Goal: Obtain resource: Download file/media

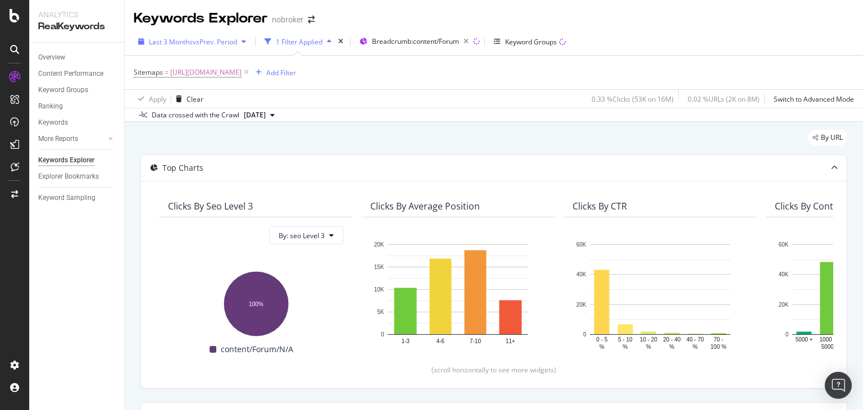
scroll to position [1711, 0]
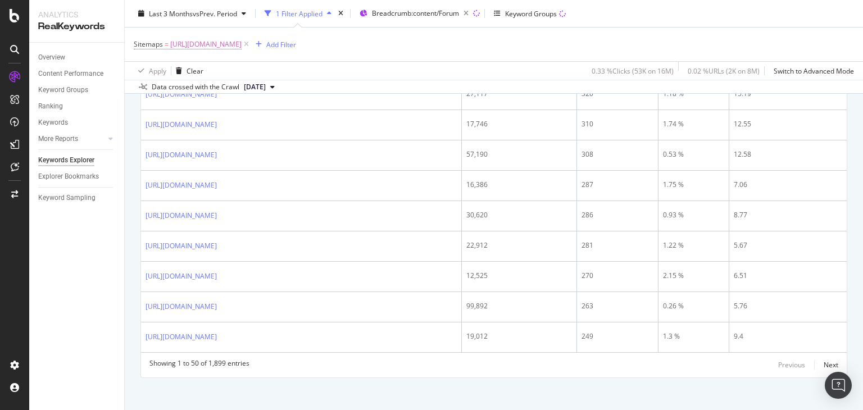
click at [242, 46] on span "[URL][DOMAIN_NAME]" at bounding box center [205, 45] width 71 height 16
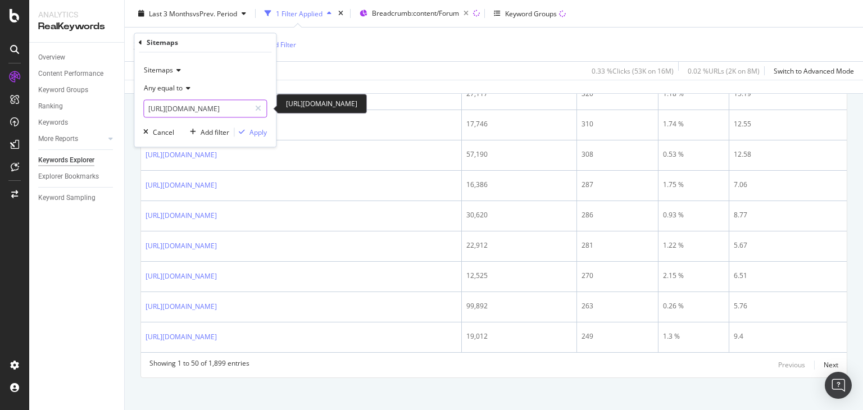
click at [241, 108] on input "[URL][DOMAIN_NAME]" at bounding box center [197, 109] width 106 height 18
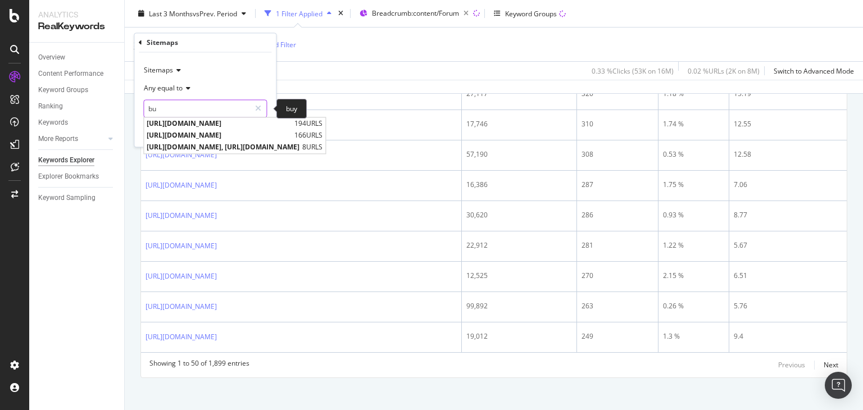
type input "b"
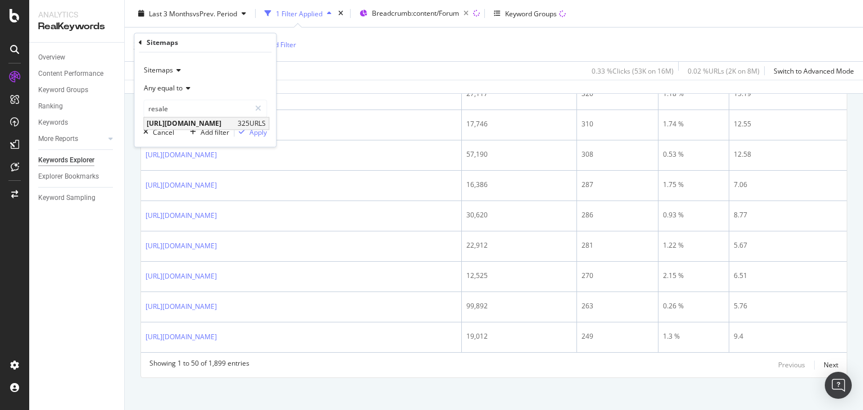
click at [235, 120] on span "[URL][DOMAIN_NAME]" at bounding box center [191, 124] width 88 height 10
type input "[URL][DOMAIN_NAME]"
click at [264, 130] on div "Apply" at bounding box center [257, 133] width 17 height 10
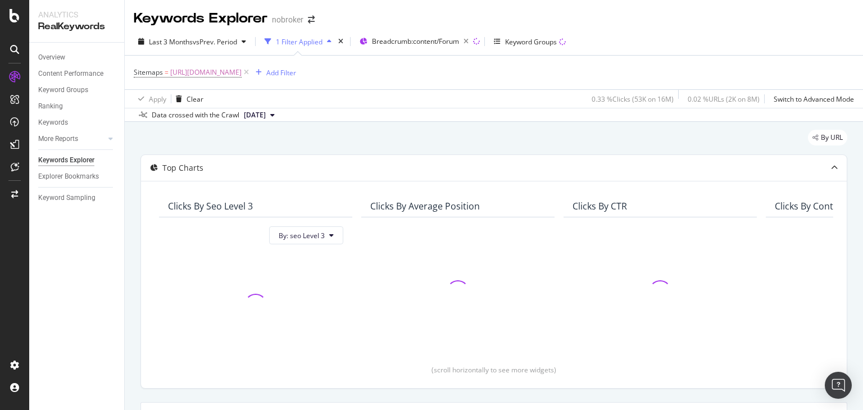
click at [863, 48] on div "Keywords Explorer nobroker Last 3 Months vs Prev. Period 1 Filter Applied Bread…" at bounding box center [494, 205] width 738 height 410
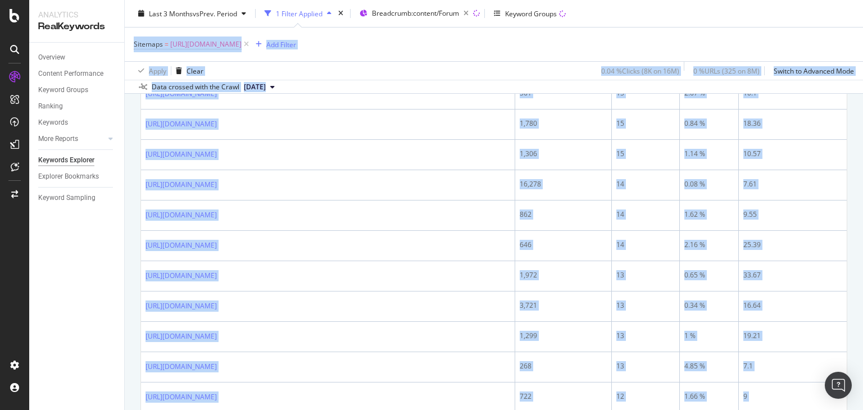
scroll to position [1764, 0]
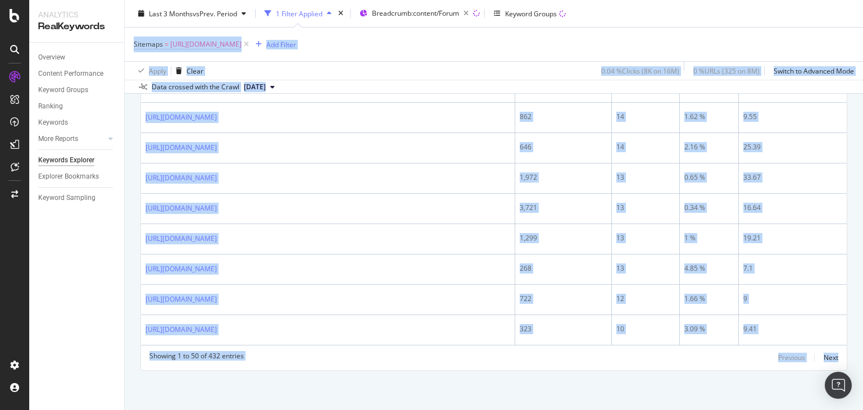
drag, startPoint x: 863, startPoint y: 53, endPoint x: 863, endPoint y: 376, distance: 323.1
click at [863, 376] on div "Keywords Explorer nobroker Last 3 Months vs Prev. Period 1 Filter Applied Bread…" at bounding box center [494, 205] width 738 height 410
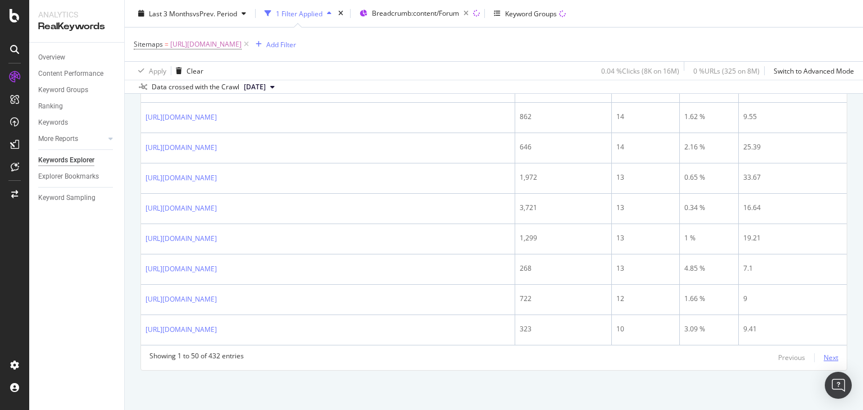
click at [827, 360] on div "Next" at bounding box center [831, 358] width 15 height 10
click at [827, 304] on div "16.23" at bounding box center [792, 299] width 99 height 10
drag, startPoint x: 863, startPoint y: 364, endPoint x: 860, endPoint y: 234, distance: 129.8
click at [860, 234] on div "Keywords Explorer nobroker Last 3 Months vs Prev. Period 1 Filter Applied Bread…" at bounding box center [494, 205] width 738 height 410
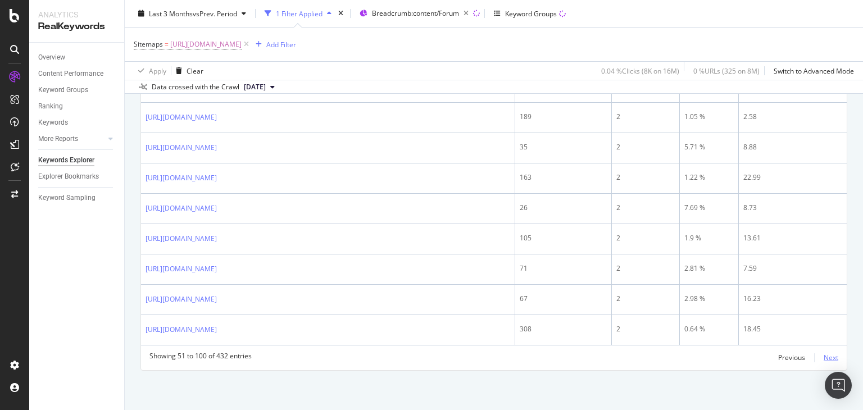
click at [824, 356] on div "Next" at bounding box center [831, 358] width 15 height 10
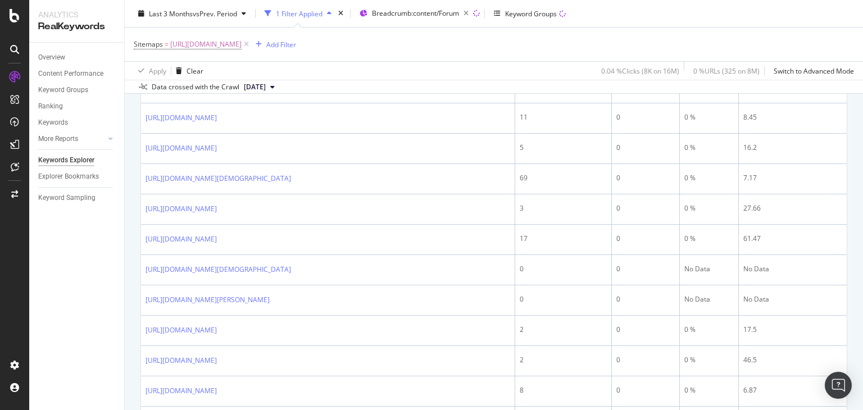
scroll to position [1862, 0]
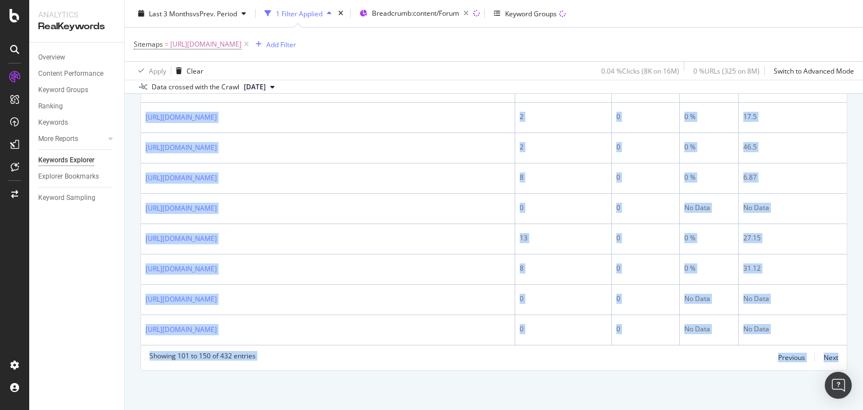
drag, startPoint x: 863, startPoint y: 106, endPoint x: 863, endPoint y: 424, distance: 318.0
click at [863, 410] on html "Analytics RealKeywords Overview Content Performance Keyword Groups Ranking Keyw…" at bounding box center [431, 205] width 863 height 410
click at [824, 356] on div "Next" at bounding box center [831, 358] width 15 height 10
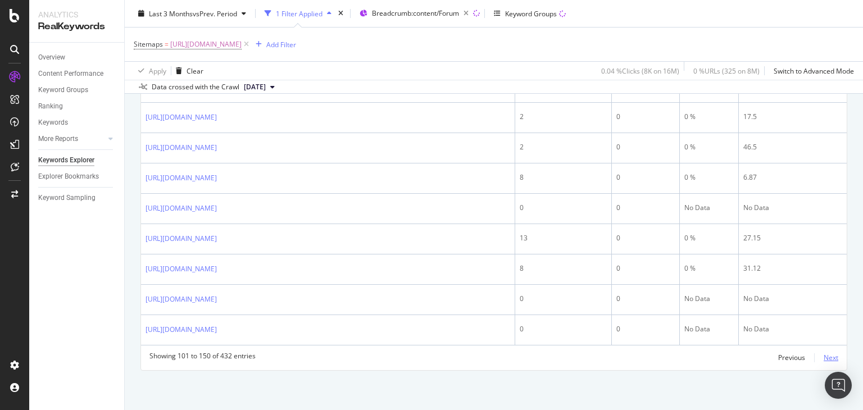
scroll to position [226, 0]
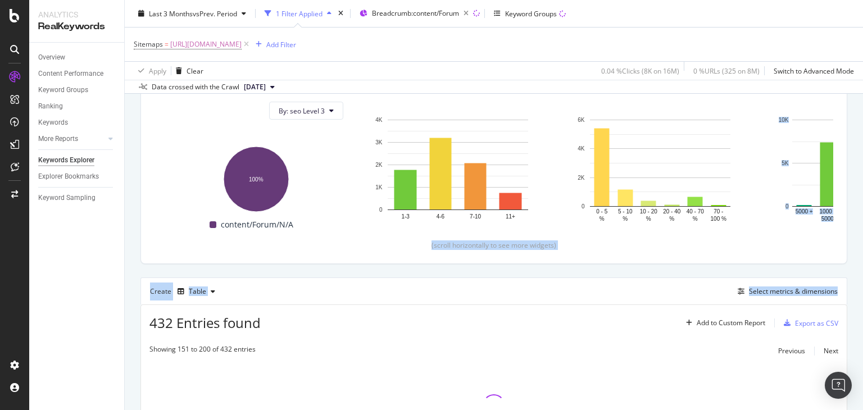
drag, startPoint x: 863, startPoint y: 183, endPoint x: 861, endPoint y: 118, distance: 64.6
click at [861, 118] on div "Keywords Explorer nobroker Last 3 Months vs Prev. Period 1 Filter Applied Bread…" at bounding box center [494, 205] width 738 height 410
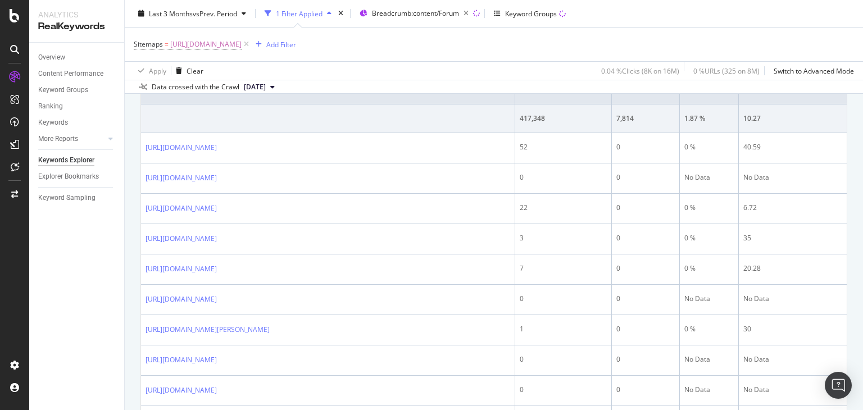
scroll to position [416, 0]
drag, startPoint x: 863, startPoint y: 43, endPoint x: 863, endPoint y: 93, distance: 50.6
click at [863, 93] on div "Keywords Explorer nobroker Last 3 Months vs Prev. Period 1 Filter Applied Bread…" at bounding box center [494, 205] width 738 height 410
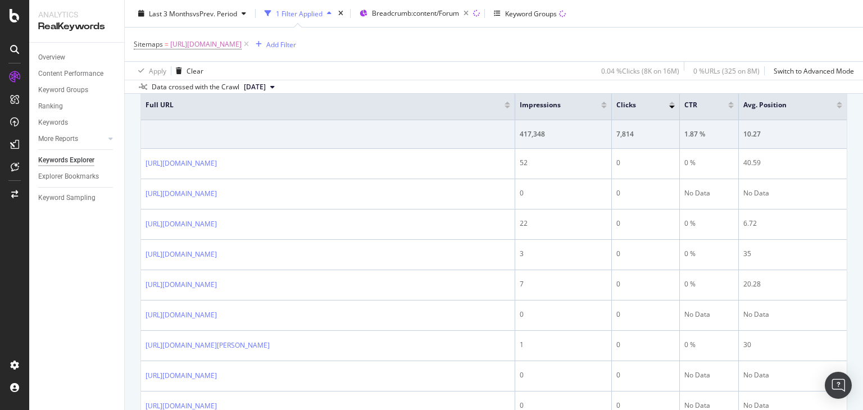
click at [863, 116] on div "Keywords Explorer nobroker Last 3 Months vs Prev. Period 1 Filter Applied Bread…" at bounding box center [494, 205] width 738 height 410
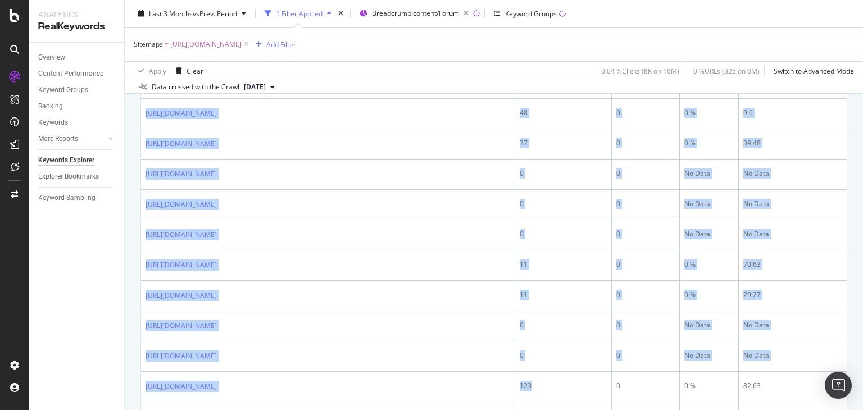
scroll to position [1861, 0]
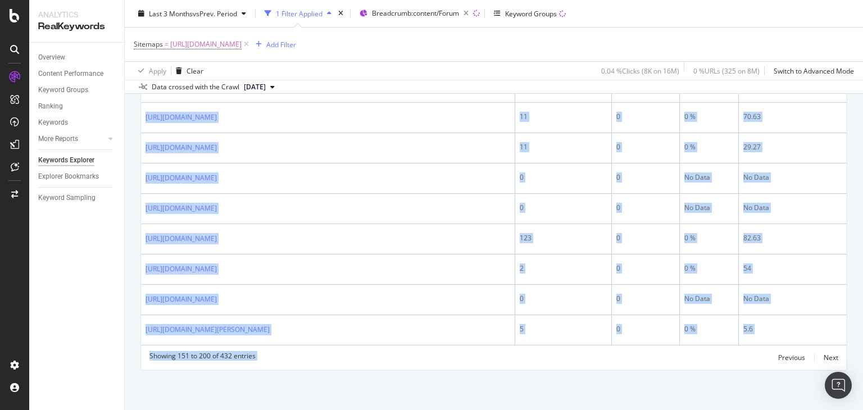
drag, startPoint x: 216, startPoint y: 171, endPoint x: 591, endPoint y: 436, distance: 458.8
click at [591, 410] on html "Analytics RealKeywords Overview Content Performance Keyword Groups Ranking Keyw…" at bounding box center [431, 205] width 863 height 410
copy div "[URL][DOMAIN_NAME] 52 0 0 % 40.59 [URL][DOMAIN_NAME] 0 0 No Data No Data [URL][…"
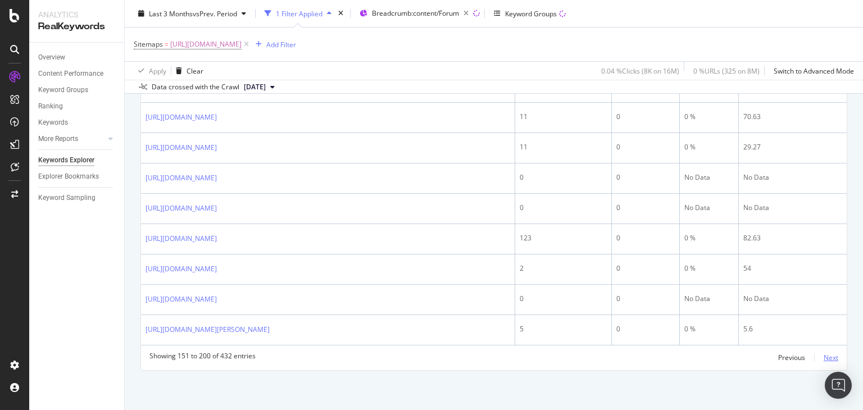
click at [824, 354] on div "Next" at bounding box center [831, 358] width 15 height 10
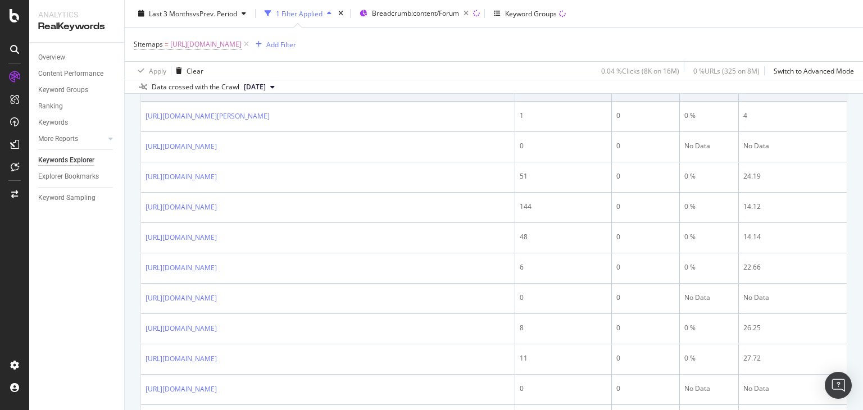
scroll to position [374, 0]
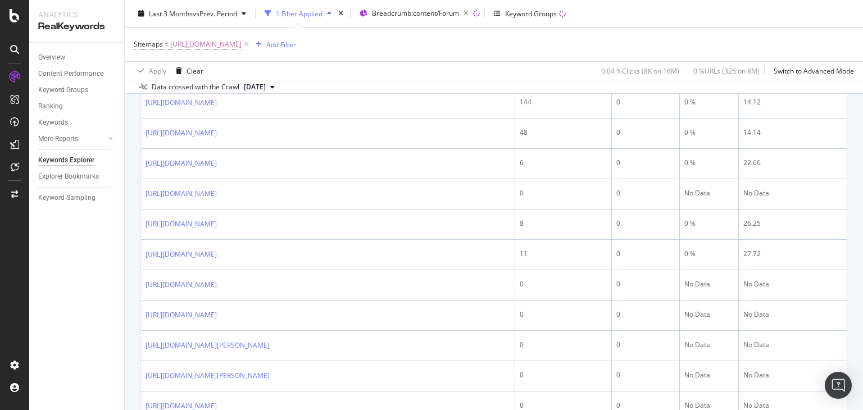
drag, startPoint x: 863, startPoint y: 91, endPoint x: 861, endPoint y: 121, distance: 29.8
click at [861, 121] on div "Keywords Explorer nobroker Last 3 Months vs Prev. Period 1 Filter Applied Bread…" at bounding box center [494, 205] width 738 height 410
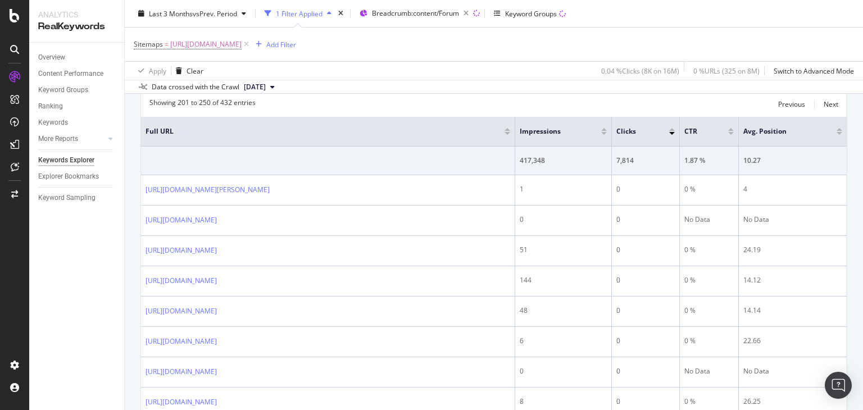
scroll to position [374, 0]
click at [602, 137] on th "Impressions" at bounding box center [563, 129] width 97 height 30
click at [483, 87] on div "Data crossed with the Crawl [DATE]" at bounding box center [494, 86] width 738 height 13
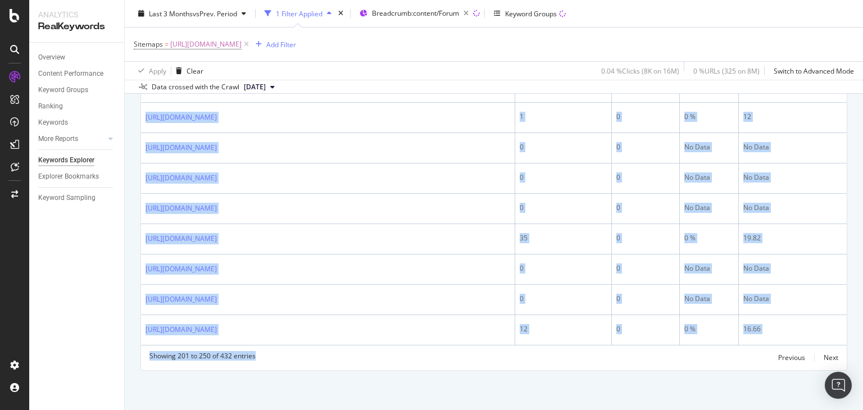
scroll to position [1872, 0]
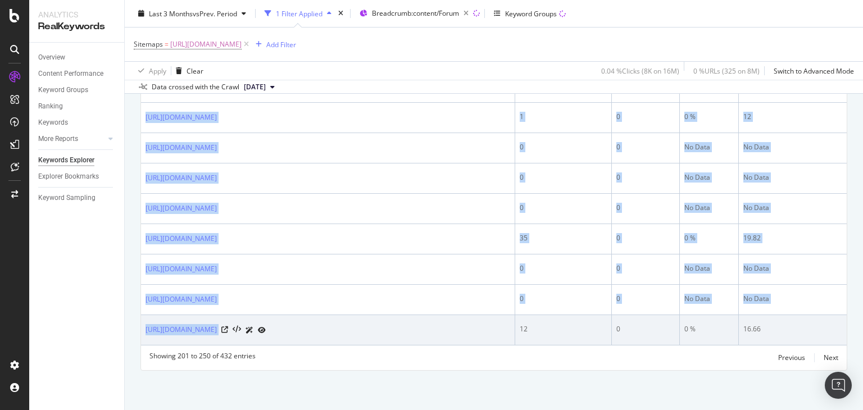
drag, startPoint x: 138, startPoint y: 176, endPoint x: 372, endPoint y: 340, distance: 285.3
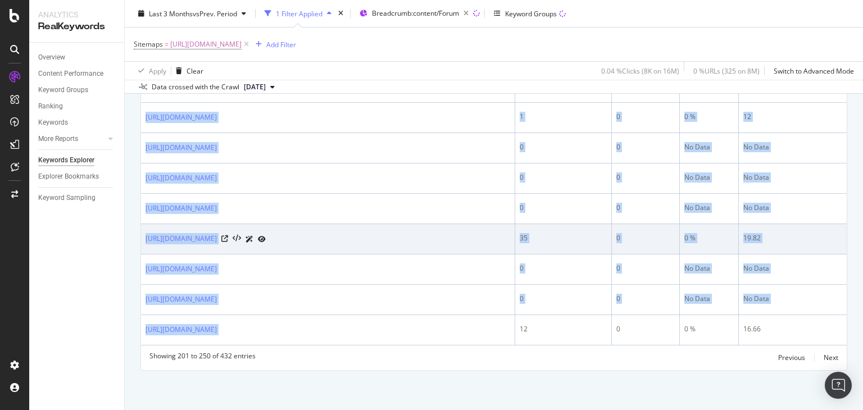
copy table "Full URL Impressions Clicks CTR Avg. Position 417,348 7,814 1.87 % 10.27 [URL][…"
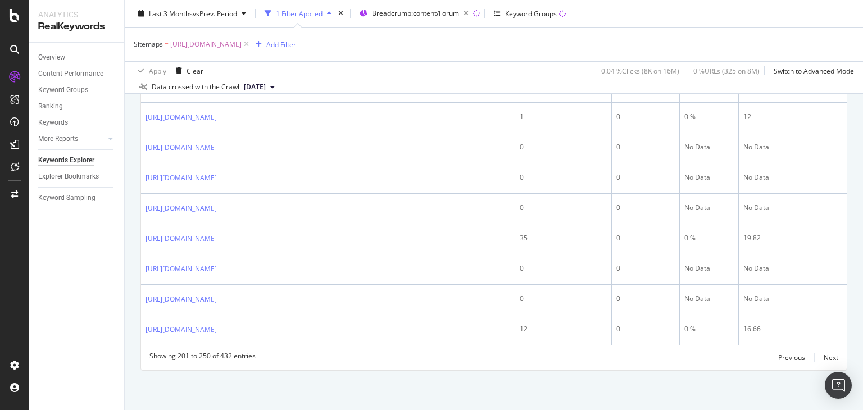
click at [374, 72] on div "Apply Clear 0.04 % Clicks ( 8K on 16M ) 0 % URLs ( 325 on 8M ) Switch to Advanc…" at bounding box center [494, 70] width 738 height 19
click at [242, 46] on span "[URL][DOMAIN_NAME]" at bounding box center [205, 45] width 71 height 16
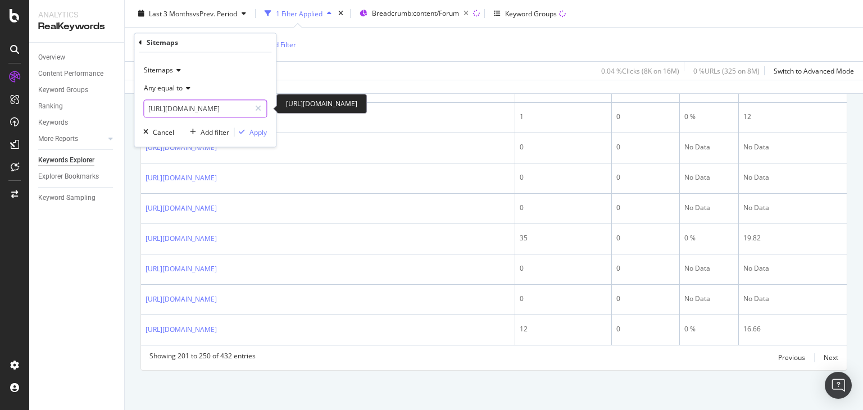
click at [210, 110] on input "[URL][DOMAIN_NAME]" at bounding box center [197, 109] width 106 height 18
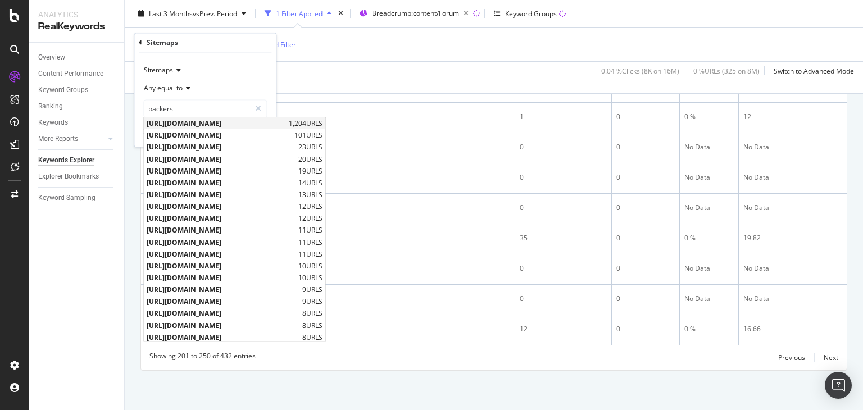
click at [235, 121] on span "[URL][DOMAIN_NAME]" at bounding box center [216, 124] width 139 height 10
type input "[URL][DOMAIN_NAME]"
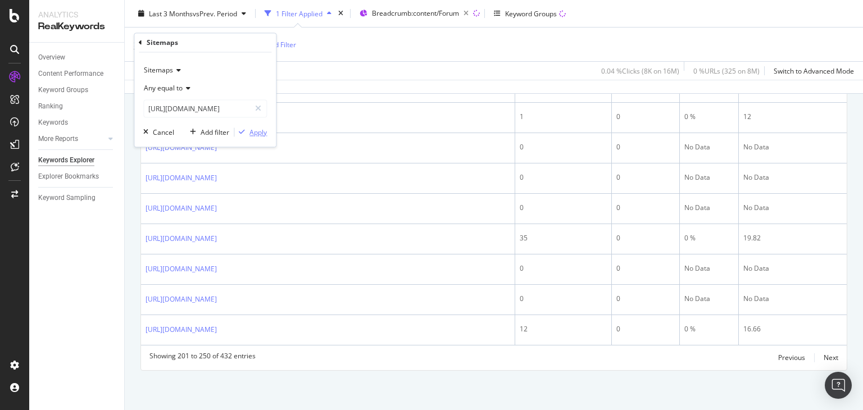
click at [260, 133] on div "Apply" at bounding box center [257, 133] width 17 height 10
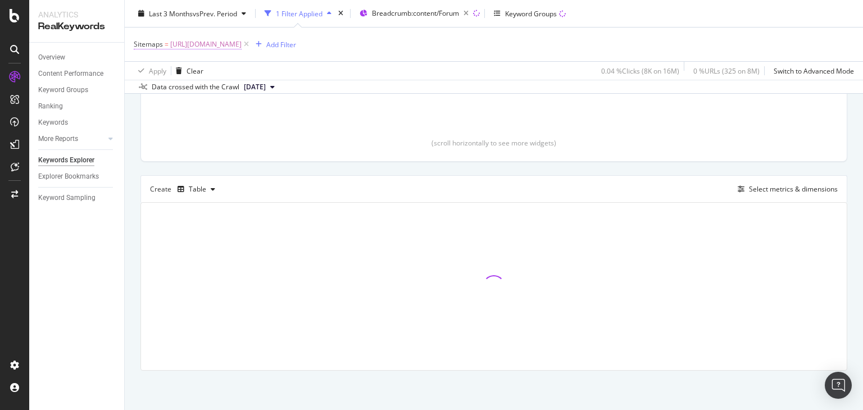
scroll to position [226, 0]
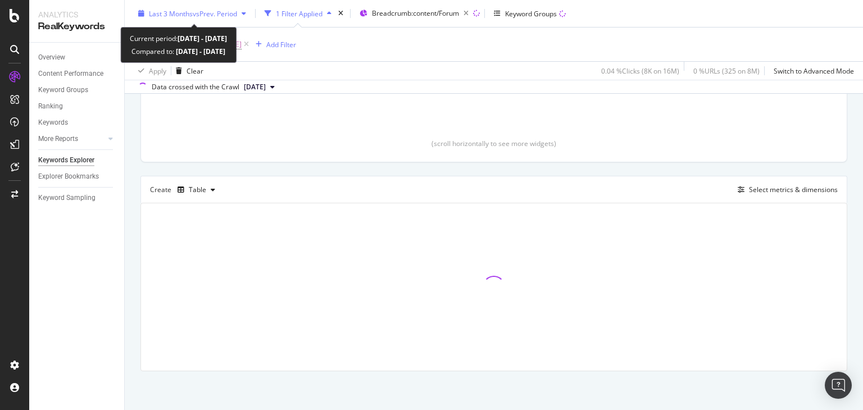
click at [215, 14] on span "vs Prev. Period" at bounding box center [215, 13] width 44 height 10
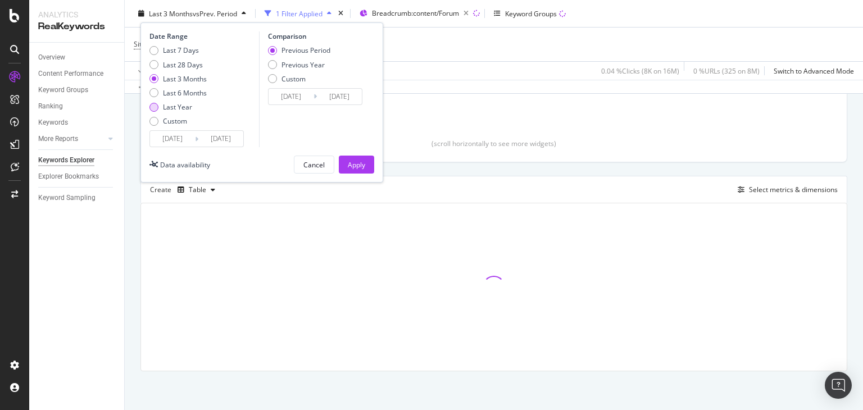
click at [183, 107] on div "Last Year" at bounding box center [177, 107] width 29 height 10
type input "[DATE]"
click at [221, 138] on input "[DATE]" at bounding box center [220, 139] width 45 height 16
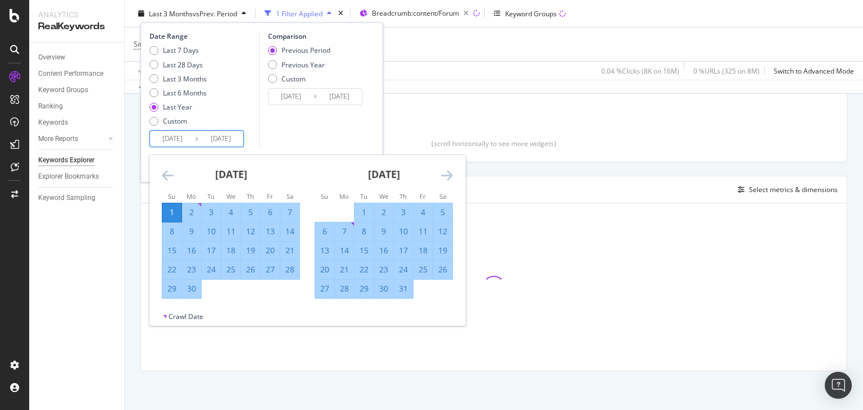
click at [172, 140] on input "[DATE]" at bounding box center [172, 139] width 45 height 16
click at [448, 176] on icon "Move forward to switch to the next month." at bounding box center [447, 175] width 12 height 13
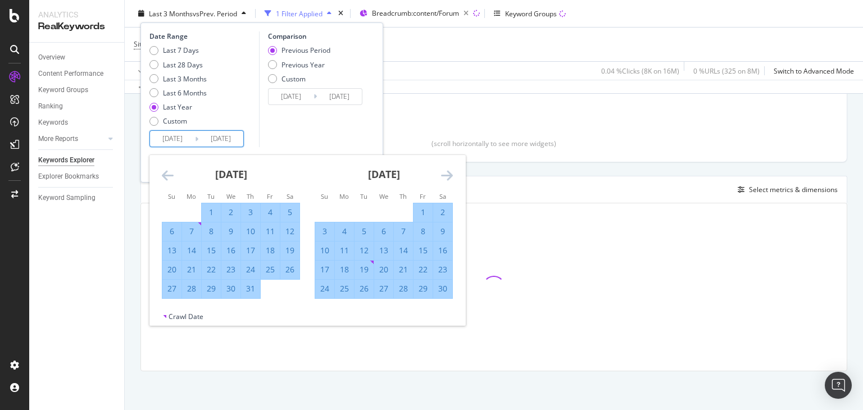
click at [168, 174] on icon "Move backward to switch to the previous month." at bounding box center [168, 175] width 12 height 13
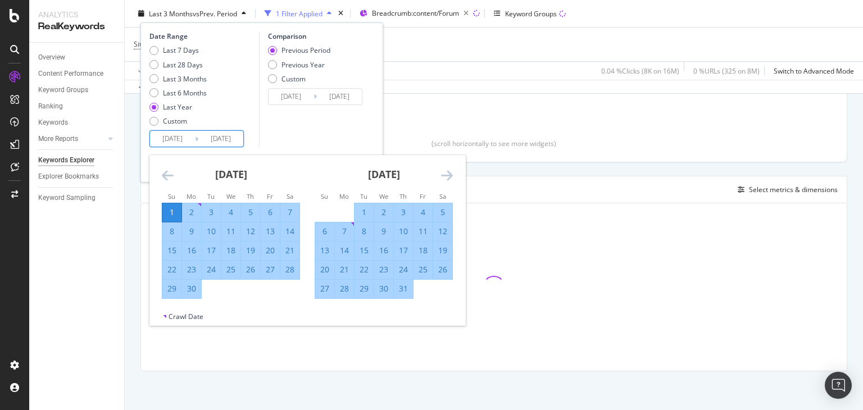
click at [168, 174] on icon "Move backward to switch to the previous month." at bounding box center [168, 175] width 12 height 13
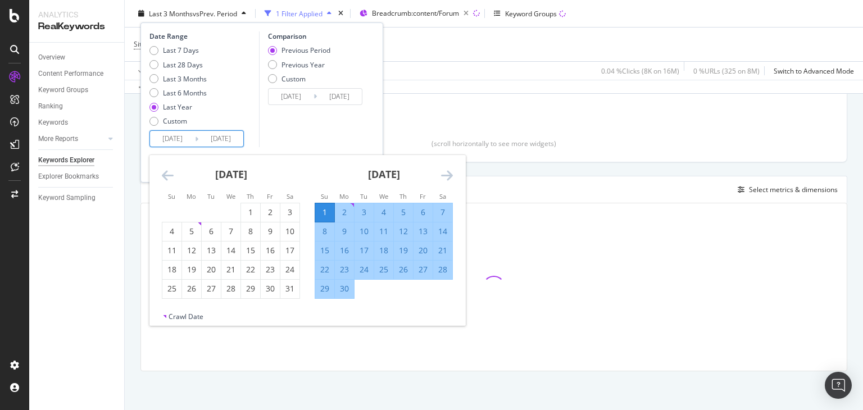
click at [168, 174] on icon "Move backward to switch to the previous month." at bounding box center [168, 175] width 12 height 13
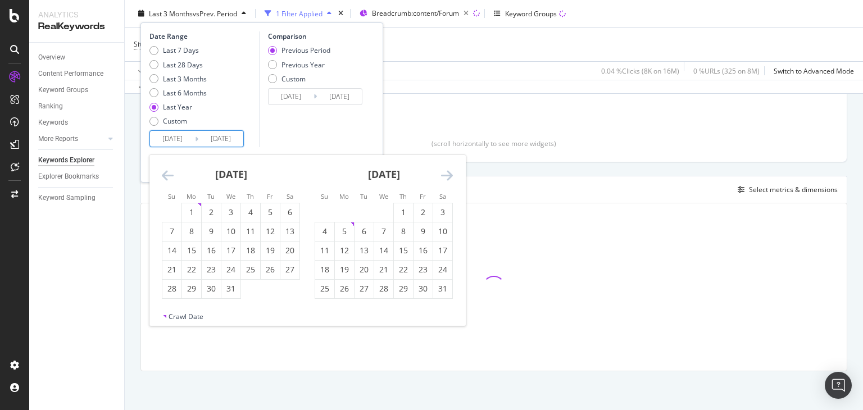
click at [168, 174] on icon "Move backward to switch to the previous month." at bounding box center [168, 175] width 12 height 13
click at [174, 138] on input "[DATE]" at bounding box center [172, 139] width 45 height 16
click at [343, 205] on div "1" at bounding box center [344, 212] width 19 height 19
type input "[DATE]"
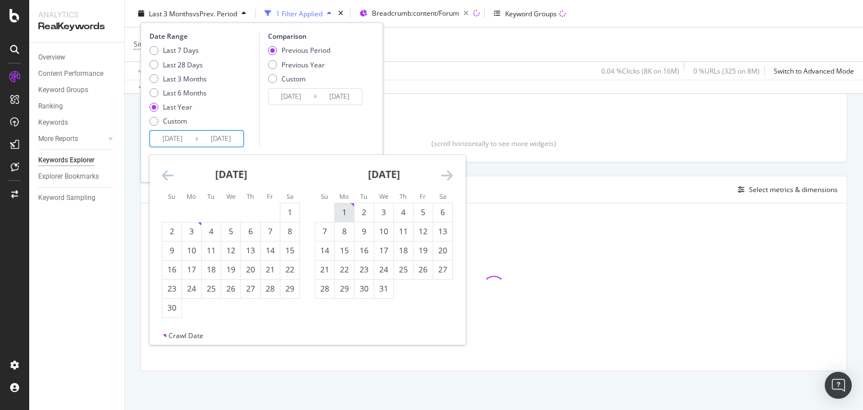
type input "[DATE]"
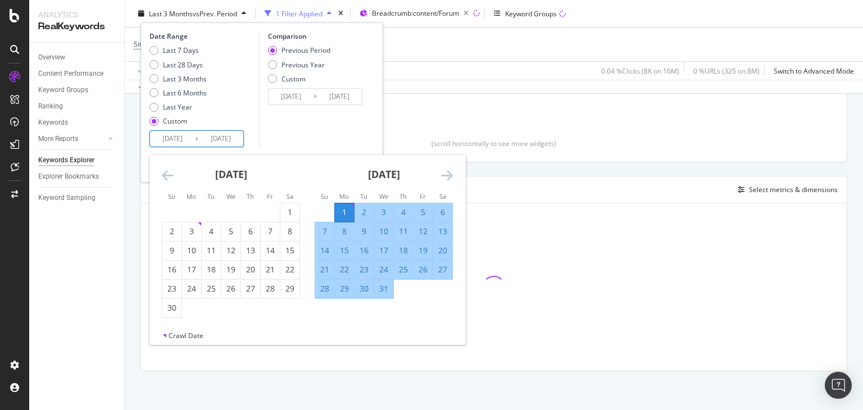
click at [319, 140] on div "Comparison Previous Period Previous Year Custom [DATE] Navigate forward to inte…" at bounding box center [312, 89] width 107 height 116
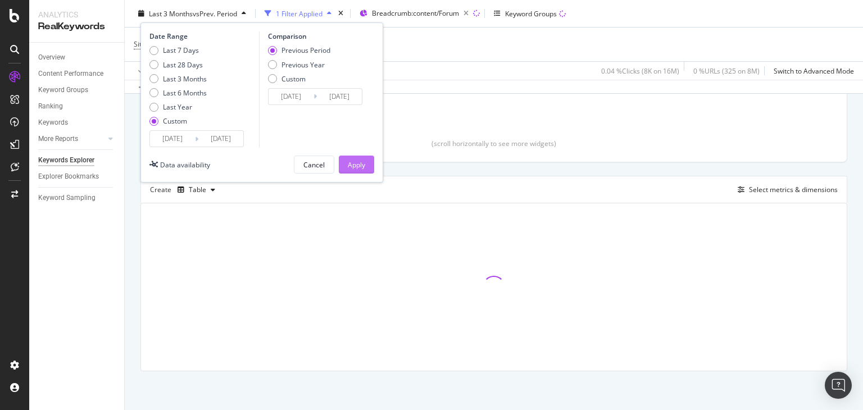
click at [360, 162] on div "Apply" at bounding box center [356, 165] width 17 height 10
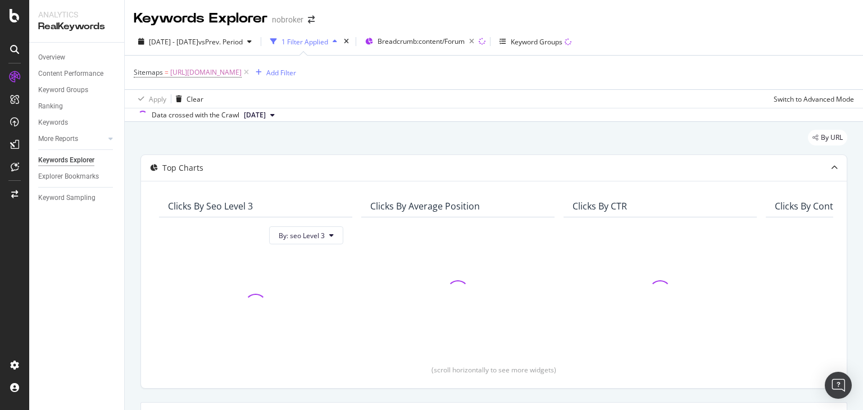
click at [266, 116] on span "[DATE]" at bounding box center [255, 115] width 22 height 10
click at [273, 208] on div "[DATE]" at bounding box center [258, 211] width 32 height 10
click at [284, 130] on div "By URL" at bounding box center [493, 142] width 707 height 25
click at [288, 147] on div "By URL" at bounding box center [493, 142] width 707 height 25
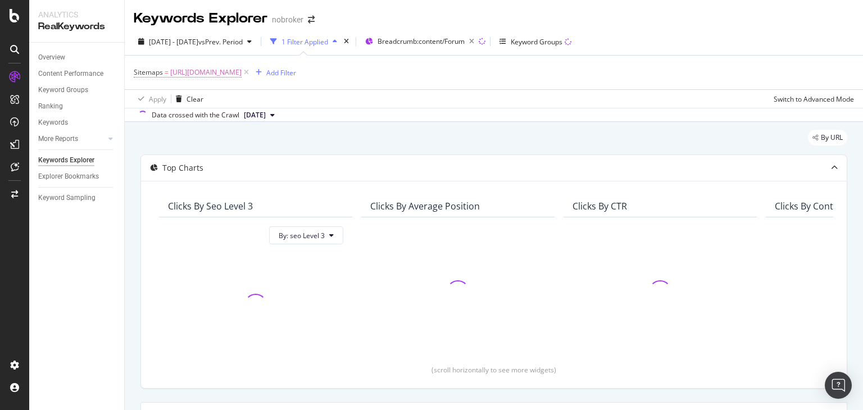
click at [242, 75] on span "[URL][DOMAIN_NAME]" at bounding box center [205, 73] width 71 height 16
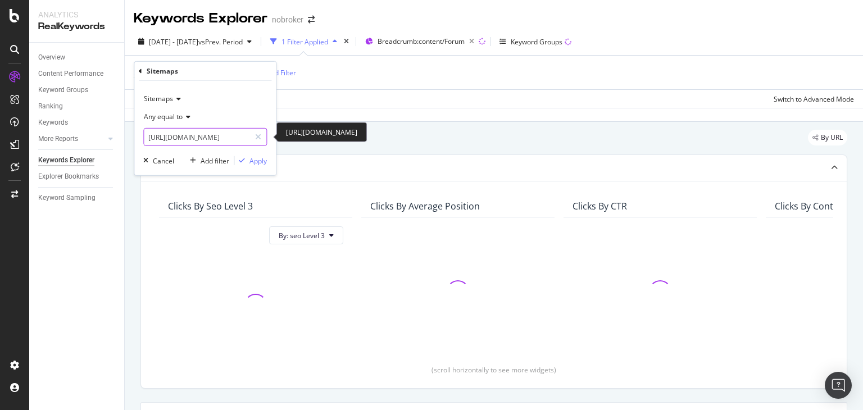
click at [216, 138] on input "[URL][DOMAIN_NAME]" at bounding box center [197, 137] width 106 height 18
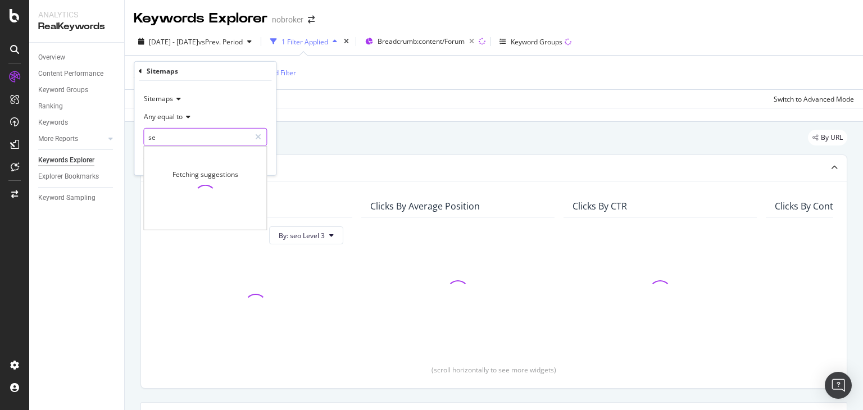
type input "s"
click at [207, 140] on input "packers" at bounding box center [197, 137] width 106 height 18
click at [196, 138] on input "packers" at bounding box center [197, 137] width 106 height 18
type input "p"
type input "packers"
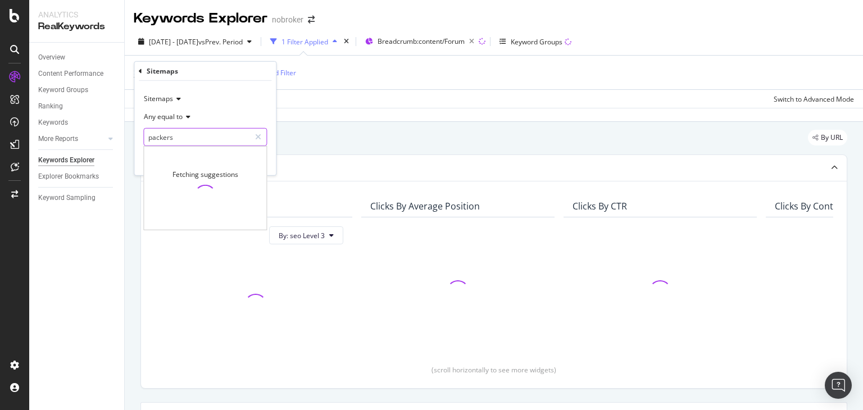
click at [184, 140] on input "packers" at bounding box center [197, 137] width 106 height 18
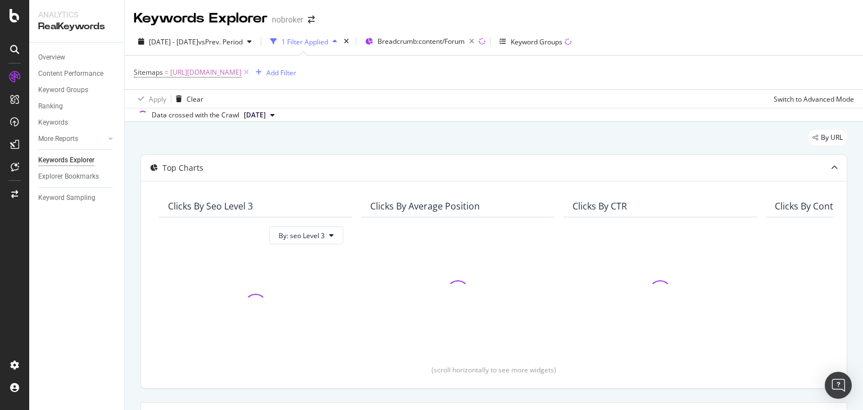
click at [316, 143] on div "By URL" at bounding box center [493, 142] width 707 height 25
click at [432, 129] on div "By URL Top Charts Clicks By seo Level 3 By: seo Level 3 Clicks By Average Posit…" at bounding box center [494, 379] width 738 height 515
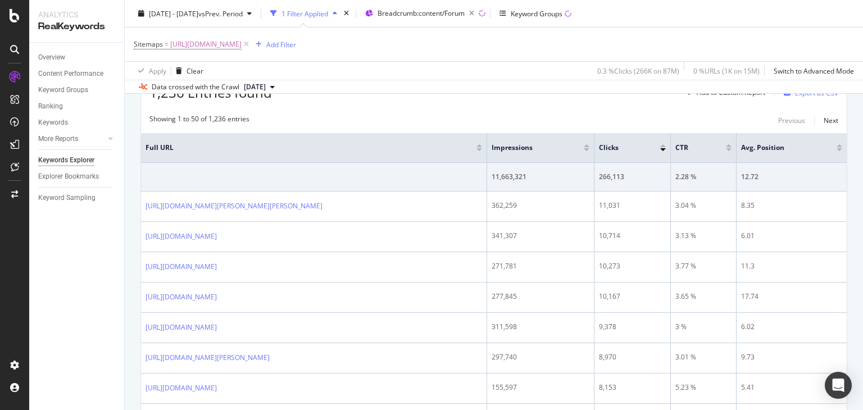
scroll to position [360, 0]
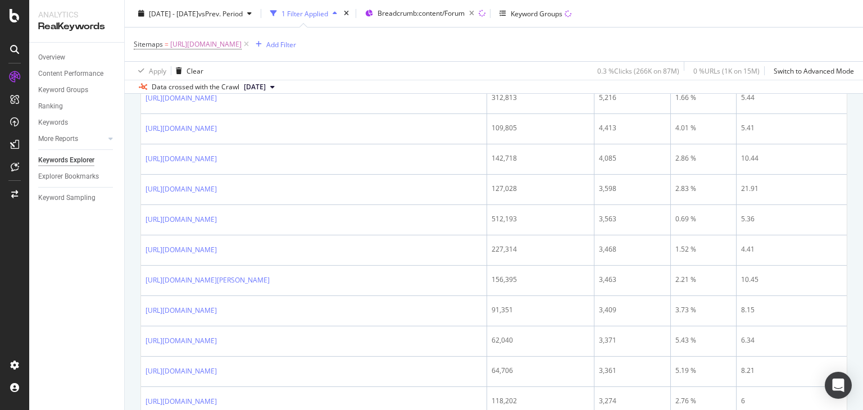
drag, startPoint x: 141, startPoint y: 187, endPoint x: 468, endPoint y: 436, distance: 410.5
click at [468, 410] on html "Analytics RealKeywords Overview Content Performance Keyword Groups Ranking Keyw…" at bounding box center [431, 205] width 863 height 410
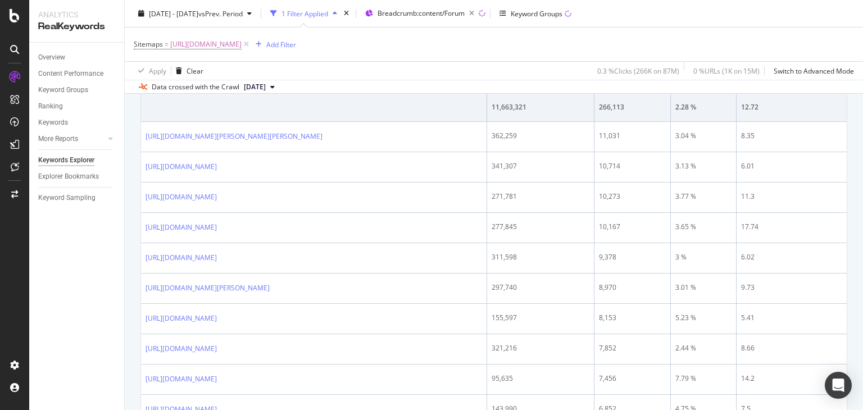
scroll to position [417, 0]
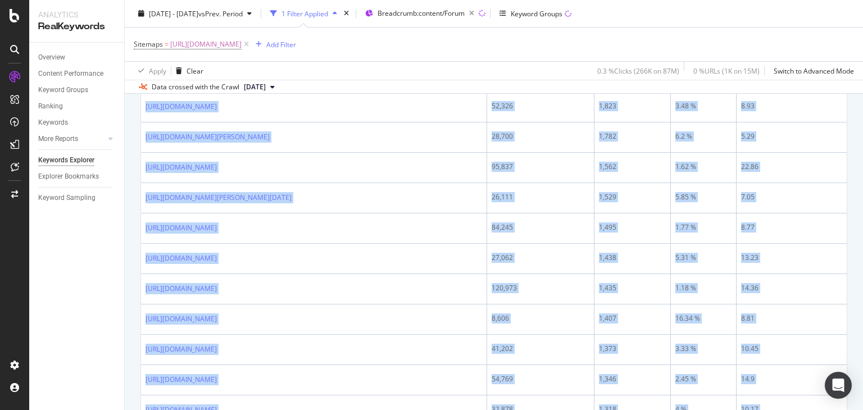
scroll to position [1744, 0]
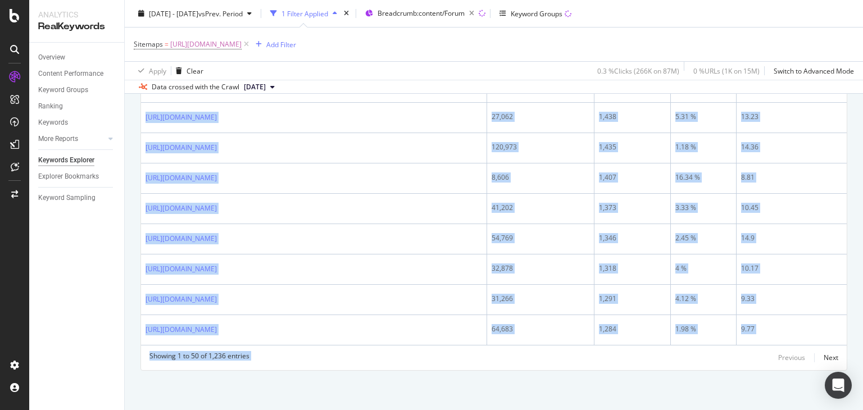
drag, startPoint x: 142, startPoint y: 132, endPoint x: 549, endPoint y: 436, distance: 508.3
click at [549, 410] on html "Analytics RealKeywords Overview Content Performance Keyword Groups Ranking Keyw…" at bounding box center [431, 205] width 863 height 410
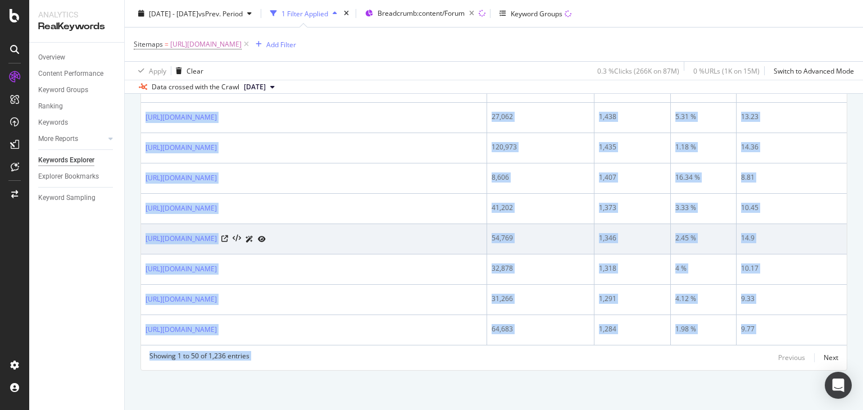
copy div "https://www.nobroker.in/forum/griha-pravesh-puja-vidhi-hi/ 362,259 11,031 3.04 …"
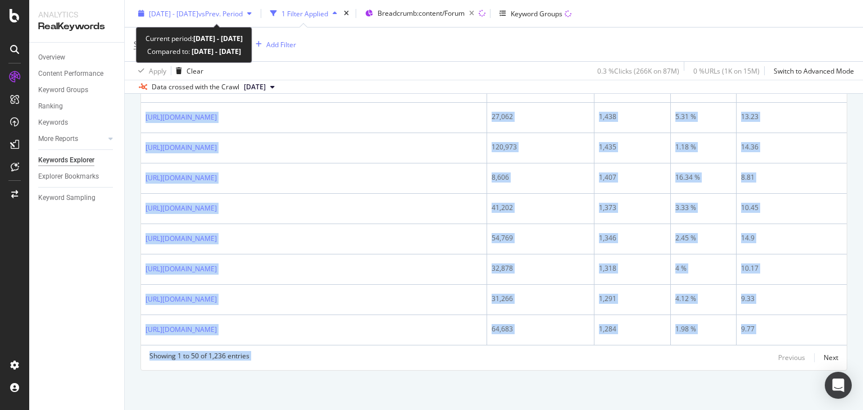
click at [198, 10] on span "[DATE] - [DATE]" at bounding box center [173, 13] width 49 height 10
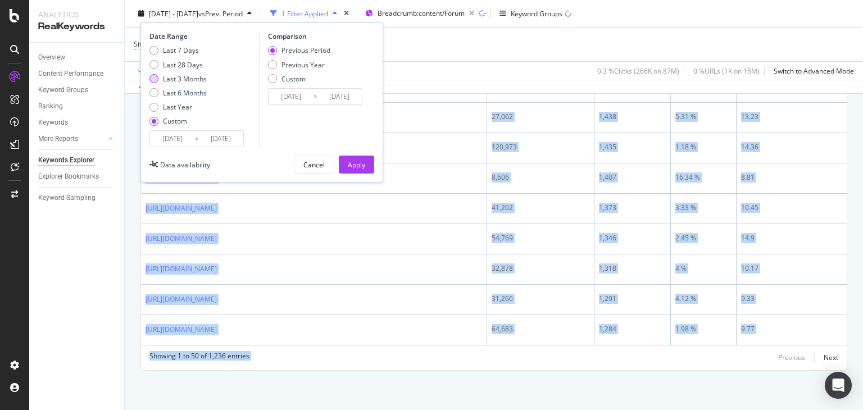
click at [173, 80] on div "Last 3 Months" at bounding box center [185, 79] width 44 height 10
type input "[DATE]"
click at [350, 160] on div "Apply" at bounding box center [356, 165] width 17 height 10
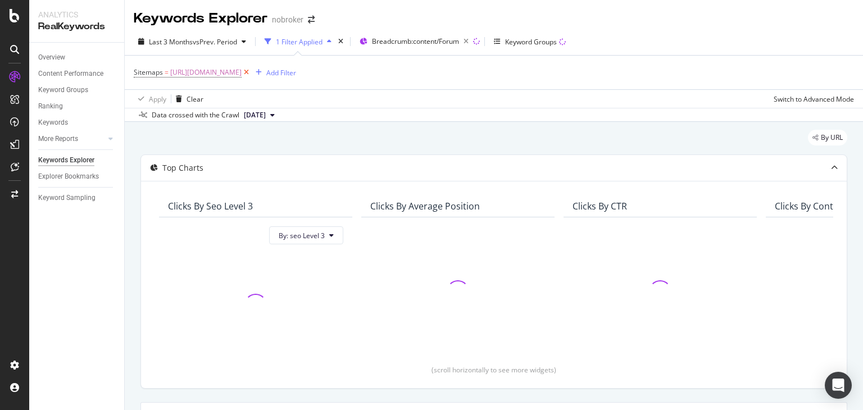
click at [251, 72] on icon at bounding box center [247, 72] width 10 height 11
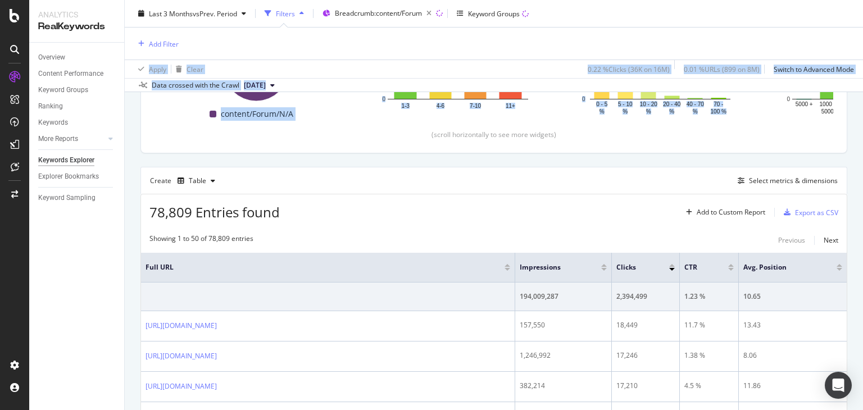
drag, startPoint x: 863, startPoint y: 55, endPoint x: 863, endPoint y: 98, distance: 42.7
click at [863, 98] on div "Keywords Explorer nobroker Last 3 Months vs Prev. Period Filters Breadcrumb: co…" at bounding box center [494, 205] width 738 height 410
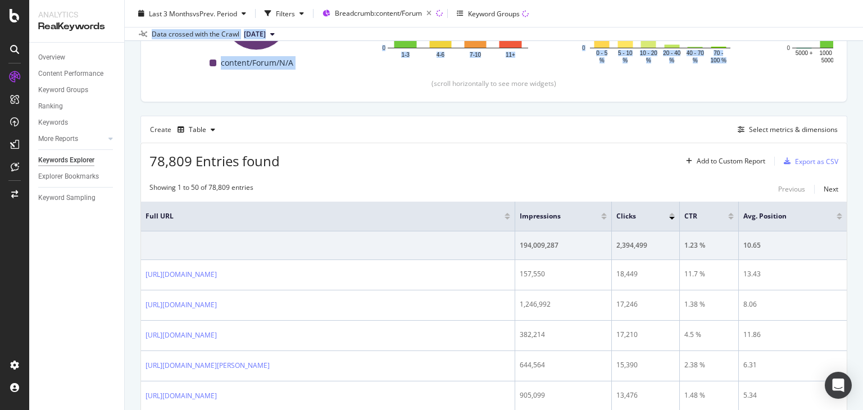
scroll to position [183, 0]
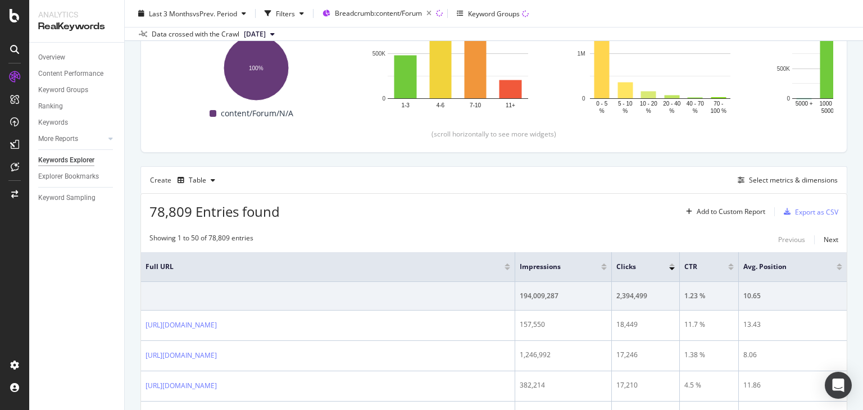
click at [569, 187] on div "Create Table Select metrics & dimensions" at bounding box center [493, 179] width 707 height 27
drag, startPoint x: 811, startPoint y: 208, endPoint x: 585, endPoint y: 211, distance: 226.5
click at [585, 211] on div "78,809 Entries found Add to Custom Report Export as CSV" at bounding box center [494, 208] width 706 height 28
click at [803, 214] on div "Export as CSV" at bounding box center [816, 212] width 43 height 10
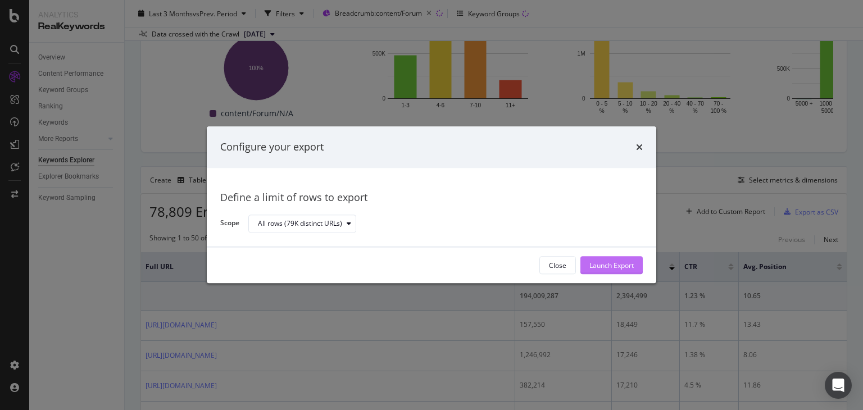
click at [621, 271] on div "Launch Export" at bounding box center [611, 265] width 44 height 17
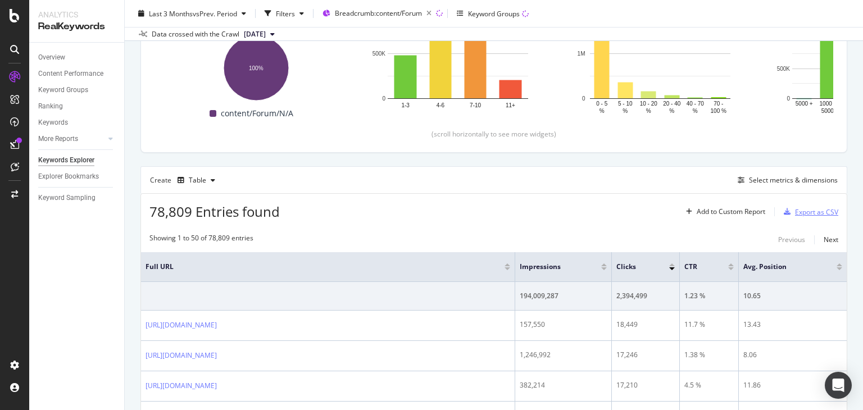
click at [800, 212] on div "Export as CSV" at bounding box center [816, 212] width 43 height 10
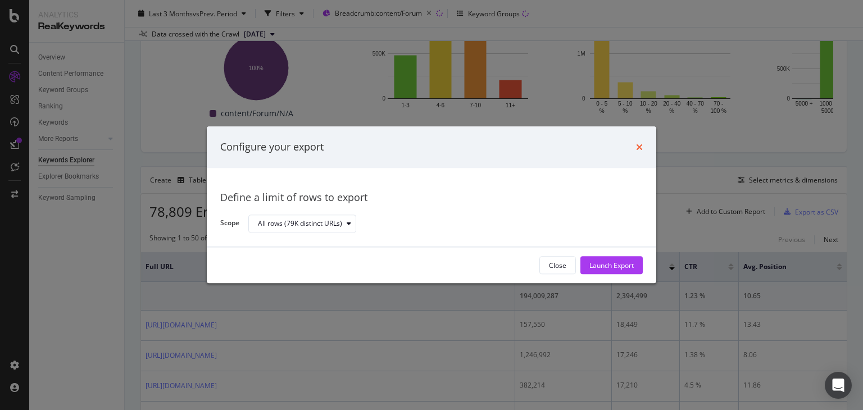
click at [641, 147] on icon "times" at bounding box center [639, 147] width 7 height 9
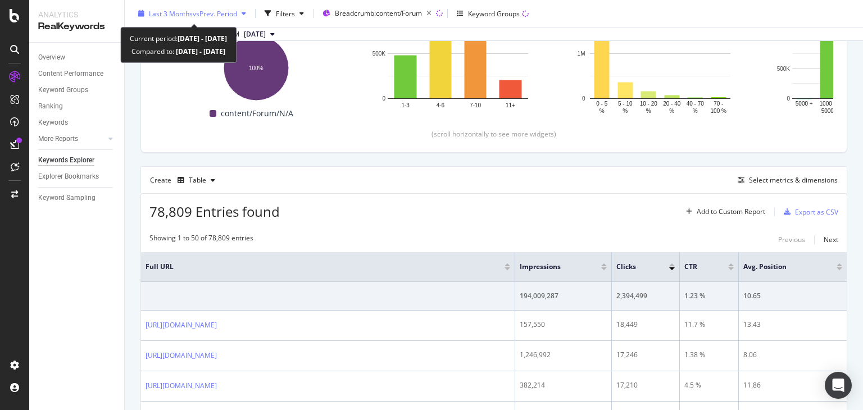
click at [190, 8] on span "Last 3 Months" at bounding box center [171, 13] width 44 height 10
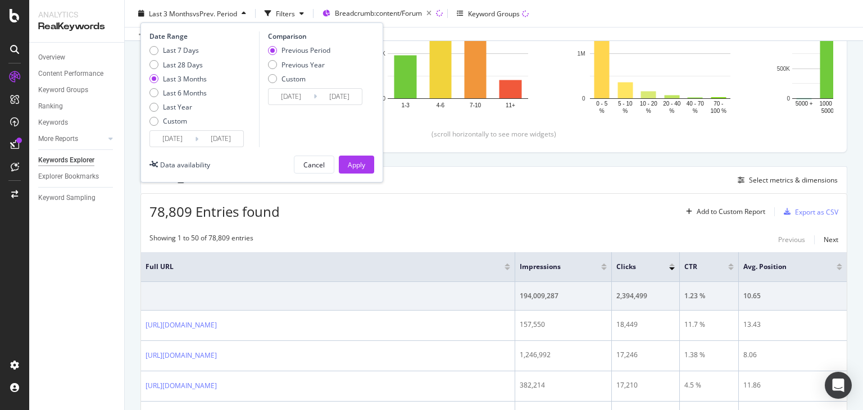
click at [463, 192] on div "Create Table Select metrics & dimensions" at bounding box center [493, 179] width 707 height 27
